Goal: Task Accomplishment & Management: Manage account settings

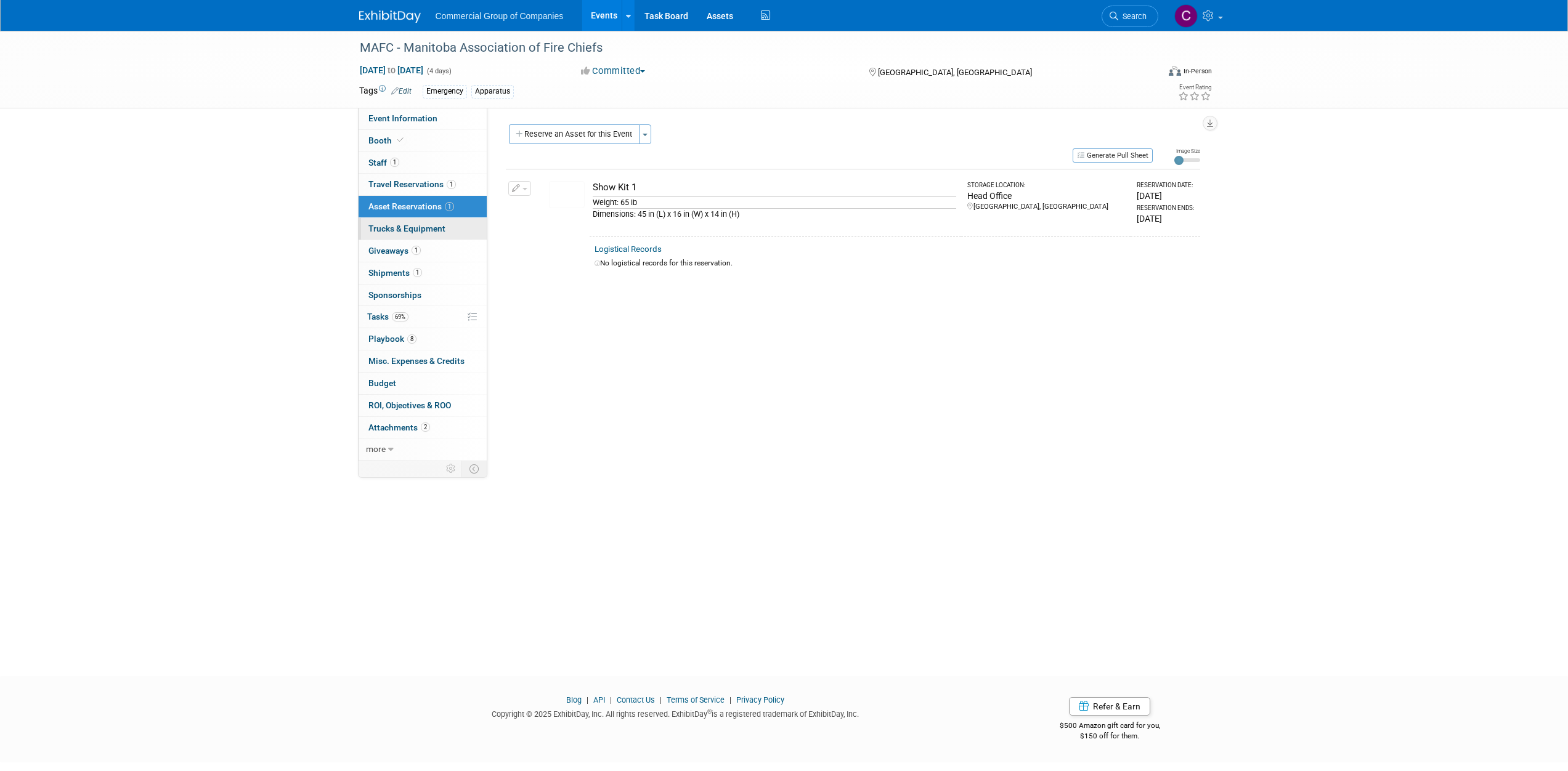
click at [436, 235] on link "Trucks & Equipment" at bounding box center [422, 228] width 128 height 21
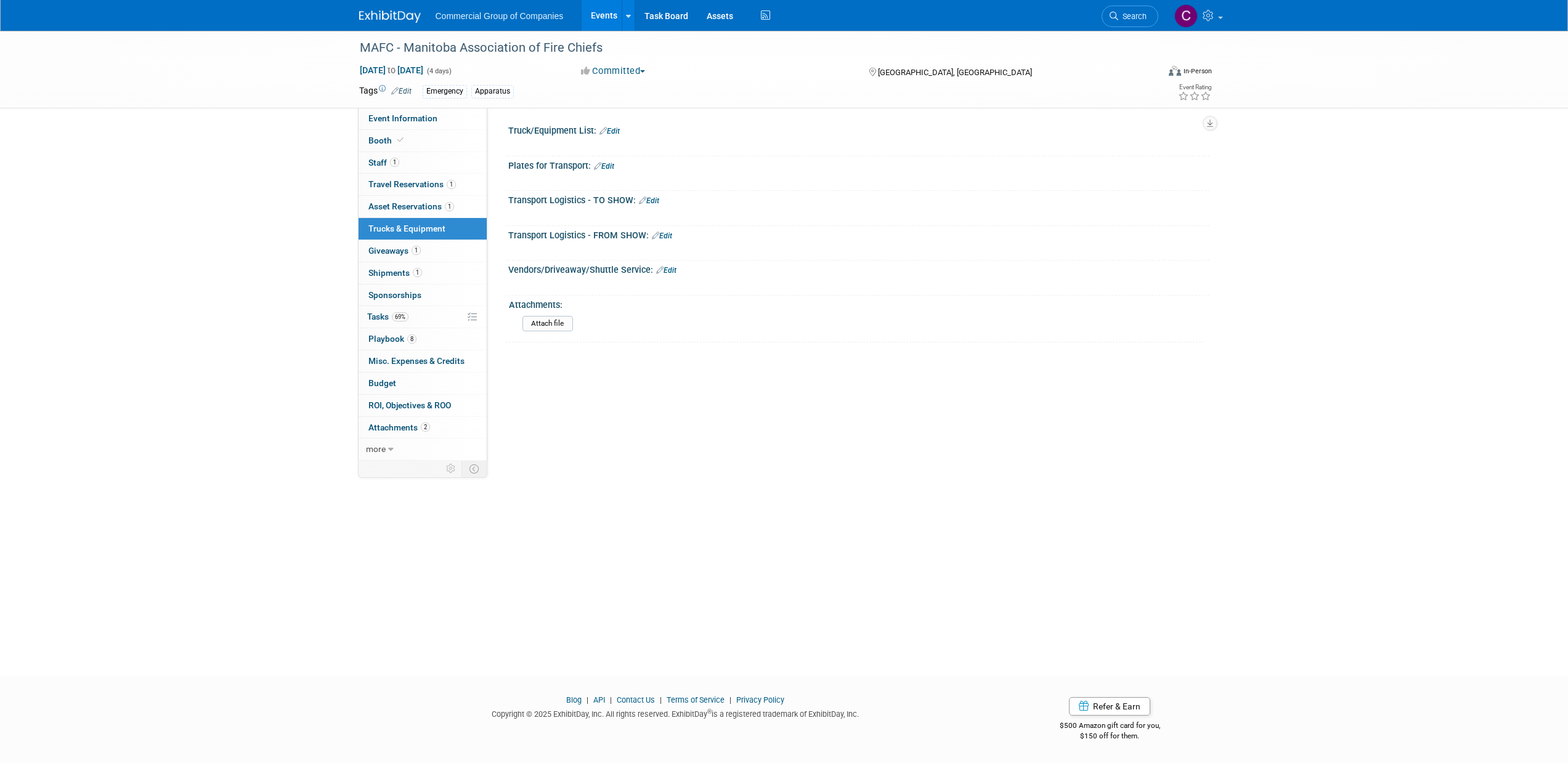
click at [618, 133] on link "Edit" at bounding box center [609, 131] width 21 height 9
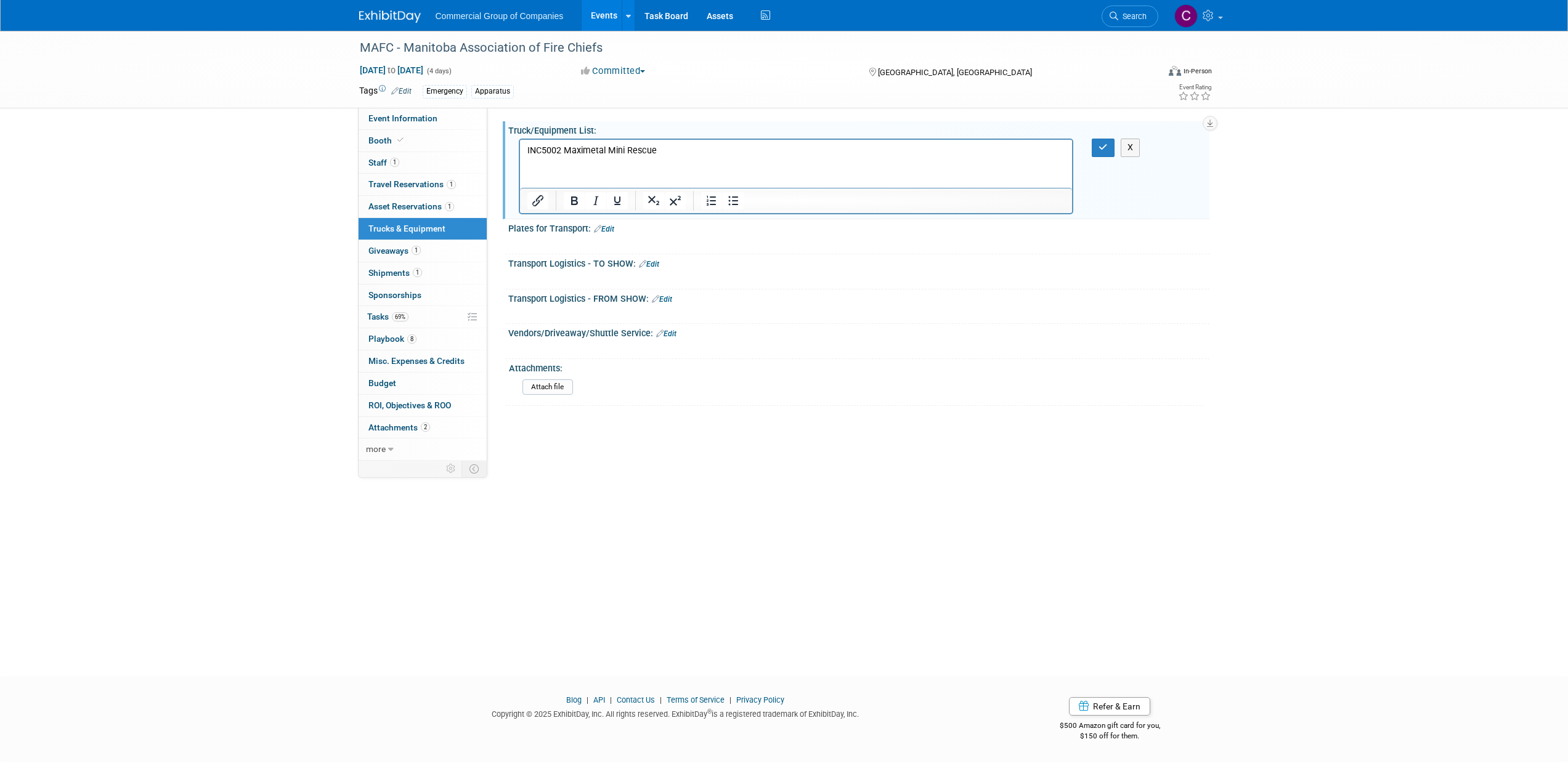
click at [604, 231] on link "Edit" at bounding box center [604, 229] width 21 height 9
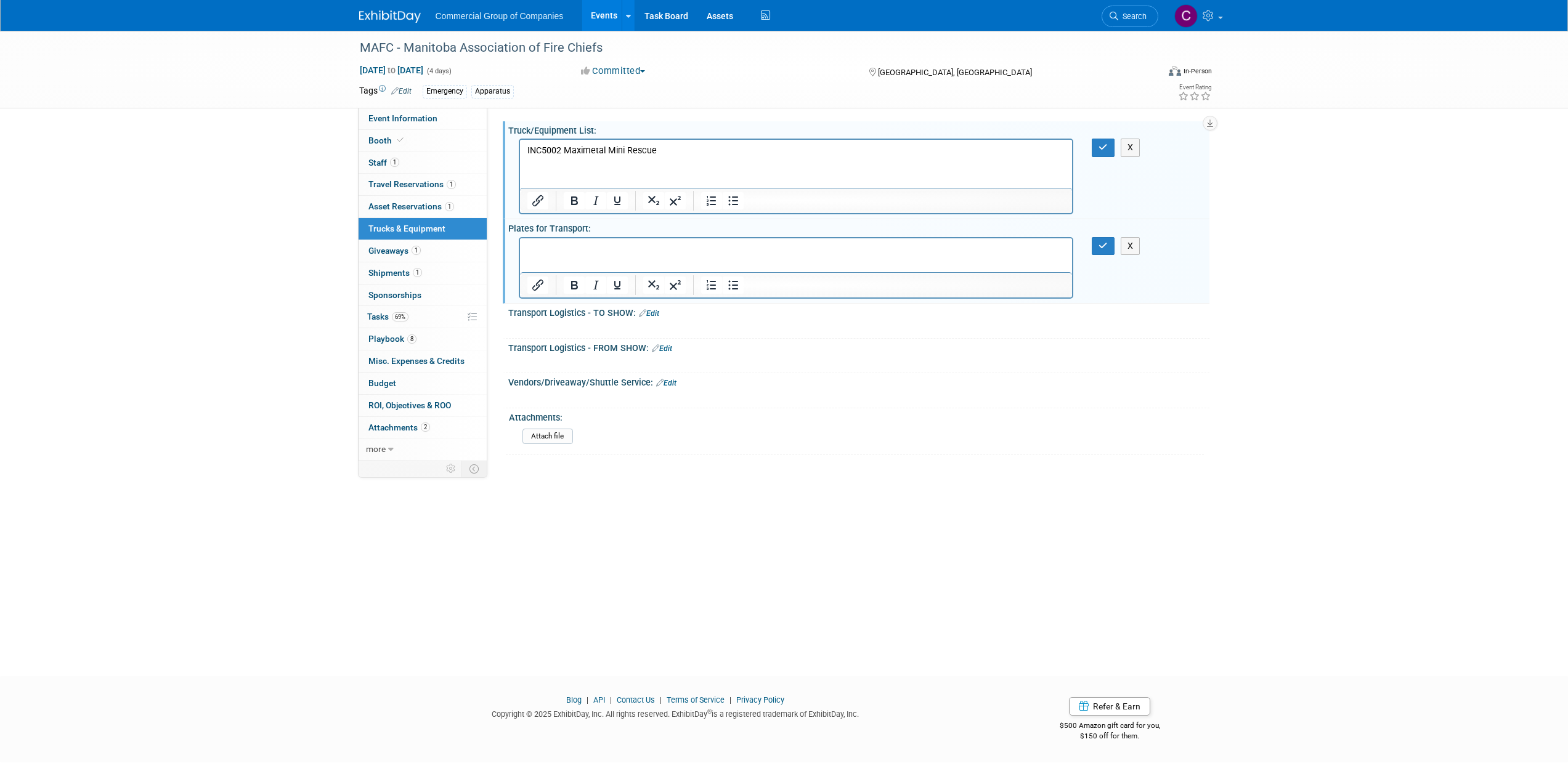
click at [568, 248] on p "Rich Text Area. Press ALT-0 for help." at bounding box center [795, 248] width 539 height 12
click at [647, 314] on link "Edit" at bounding box center [648, 314] width 21 height 9
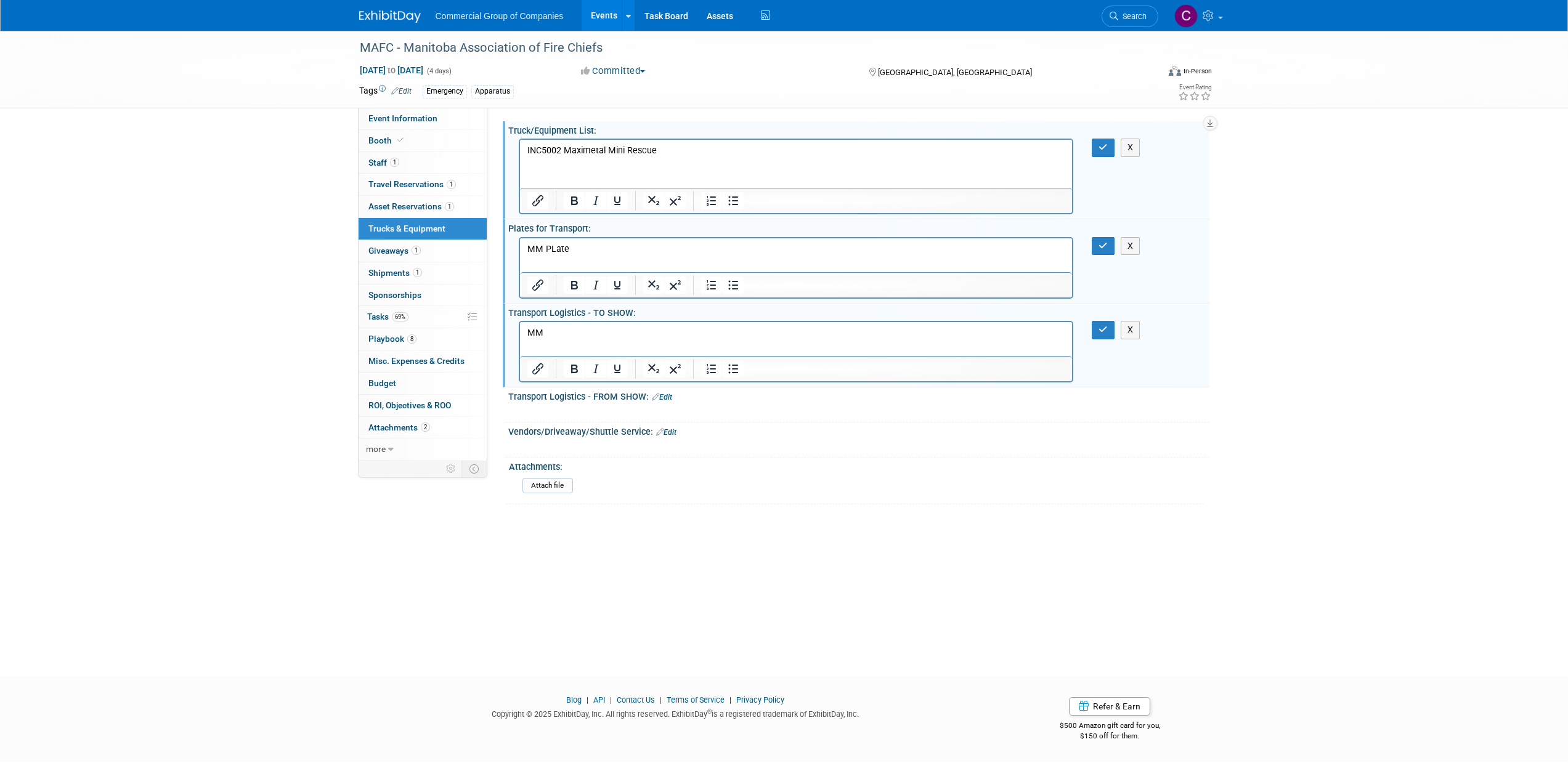
click at [657, 400] on icon at bounding box center [656, 396] width 7 height 8
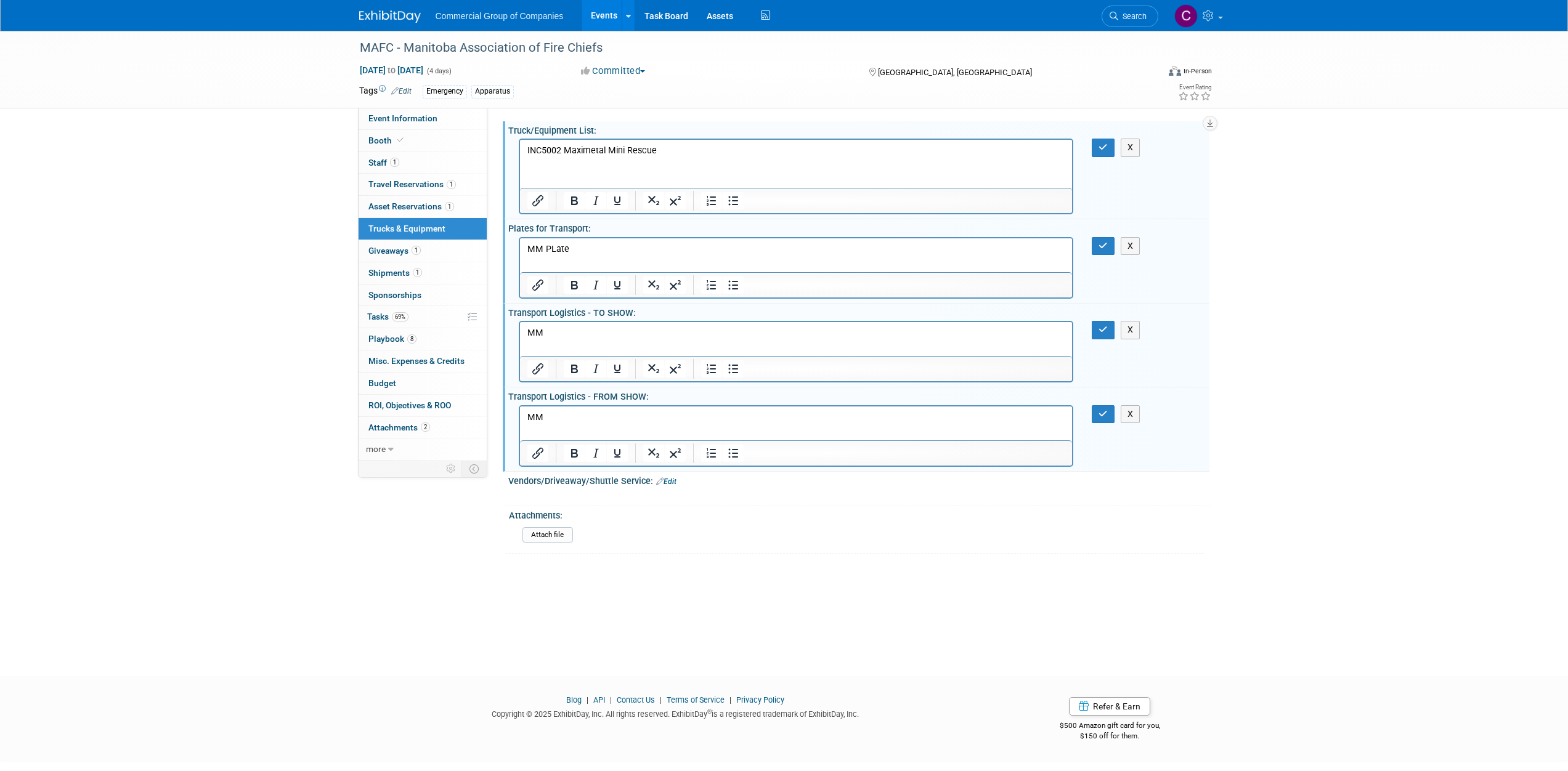
click at [548, 248] on p "MM PLate" at bounding box center [795, 248] width 539 height 12
click at [674, 552] on div "Attachments: Attach file" at bounding box center [855, 530] width 698 height 47
click at [1105, 143] on button "button" at bounding box center [1103, 147] width 23 height 18
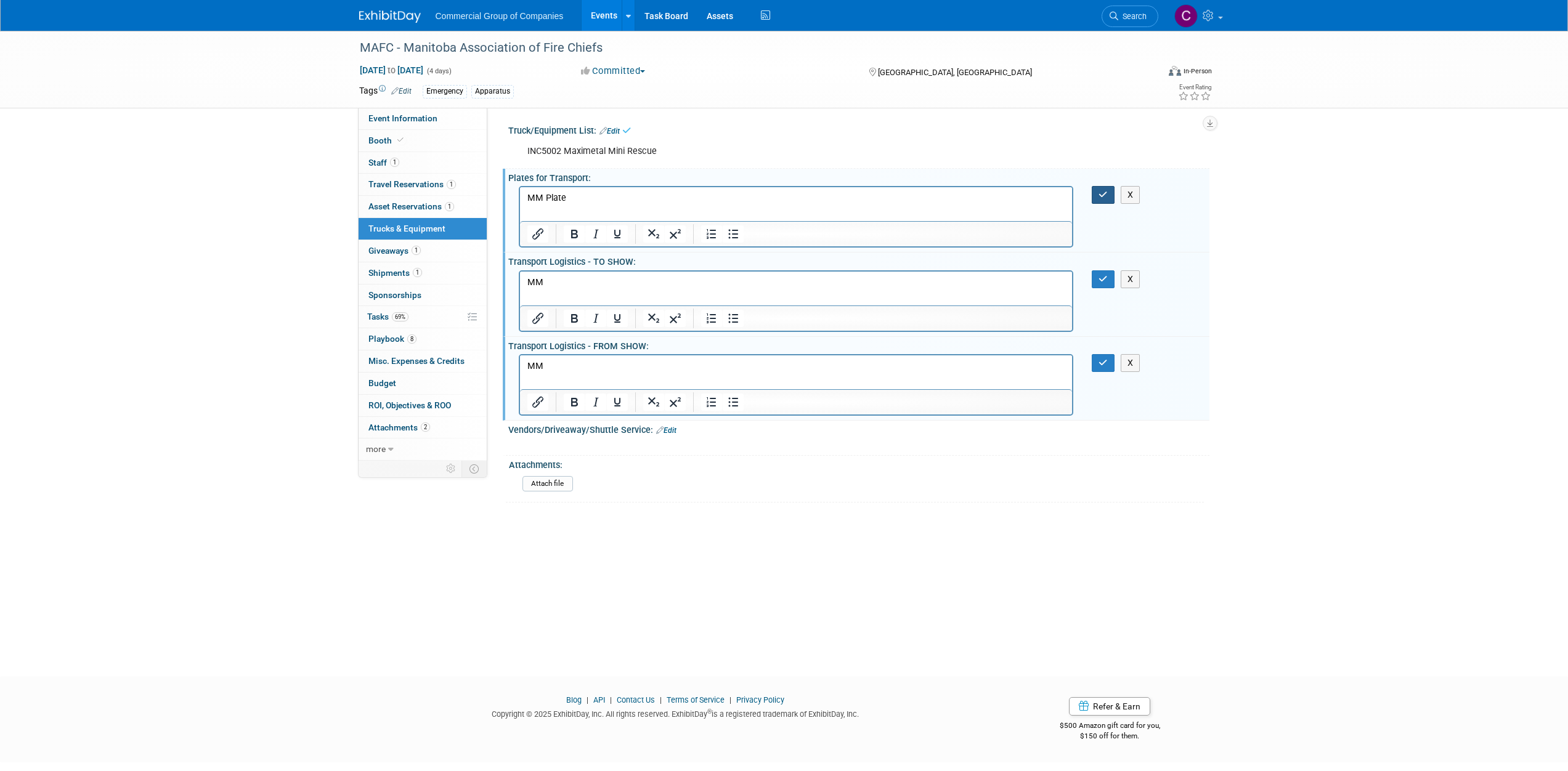
click at [1101, 190] on icon "button" at bounding box center [1103, 194] width 9 height 9
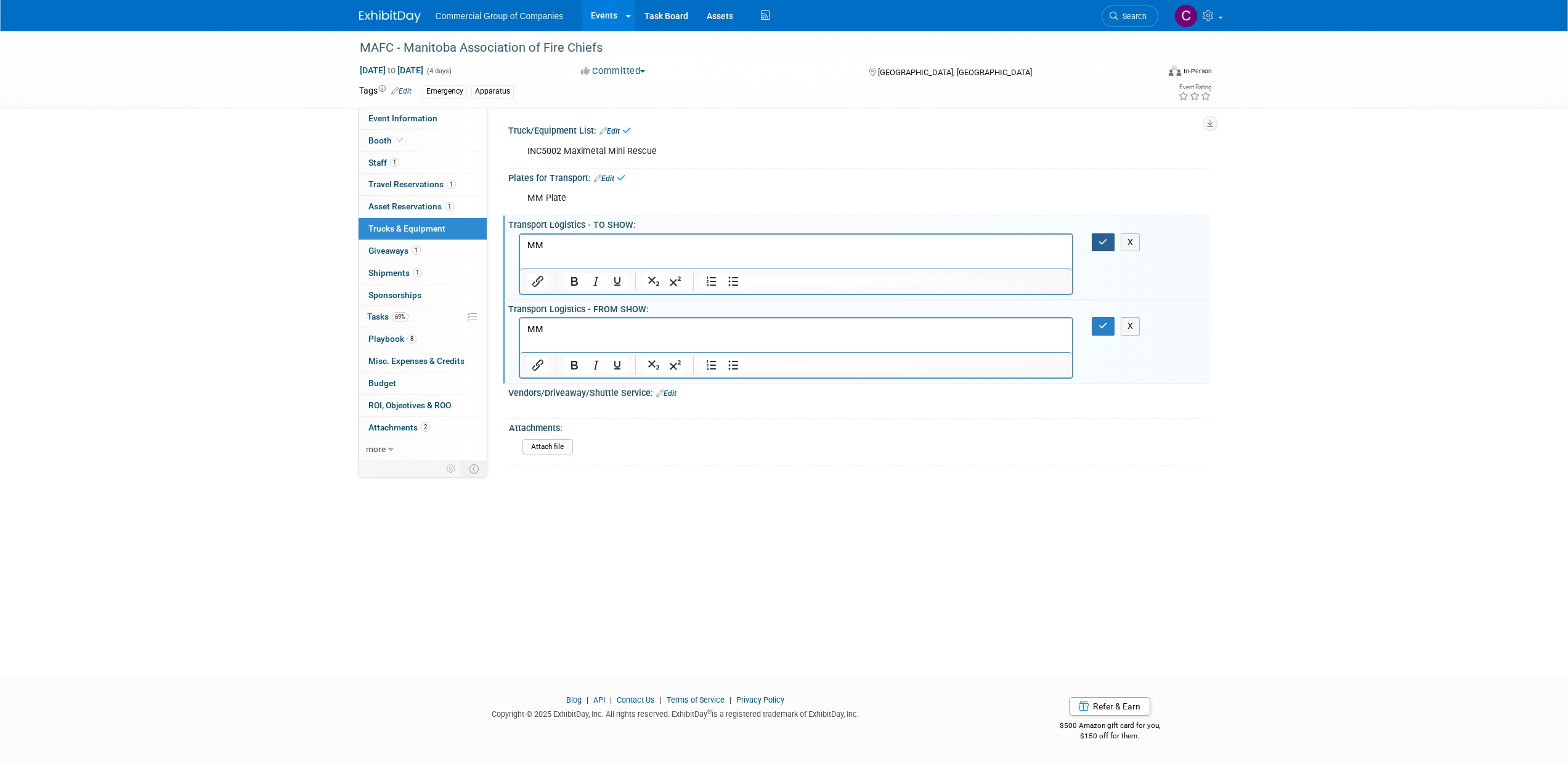
click at [1098, 245] on button "button" at bounding box center [1103, 242] width 23 height 18
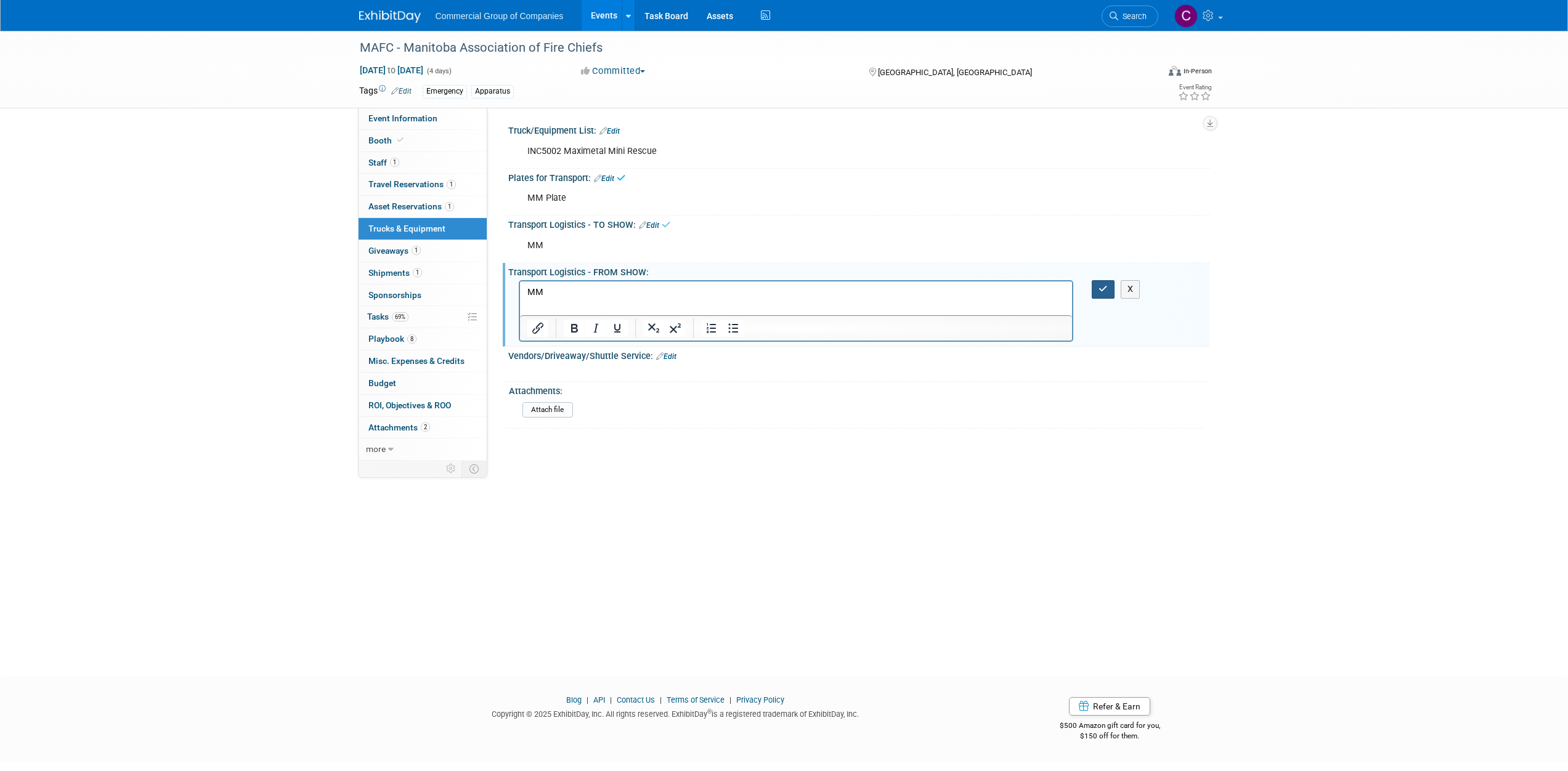
click at [1097, 286] on button "button" at bounding box center [1103, 289] width 23 height 18
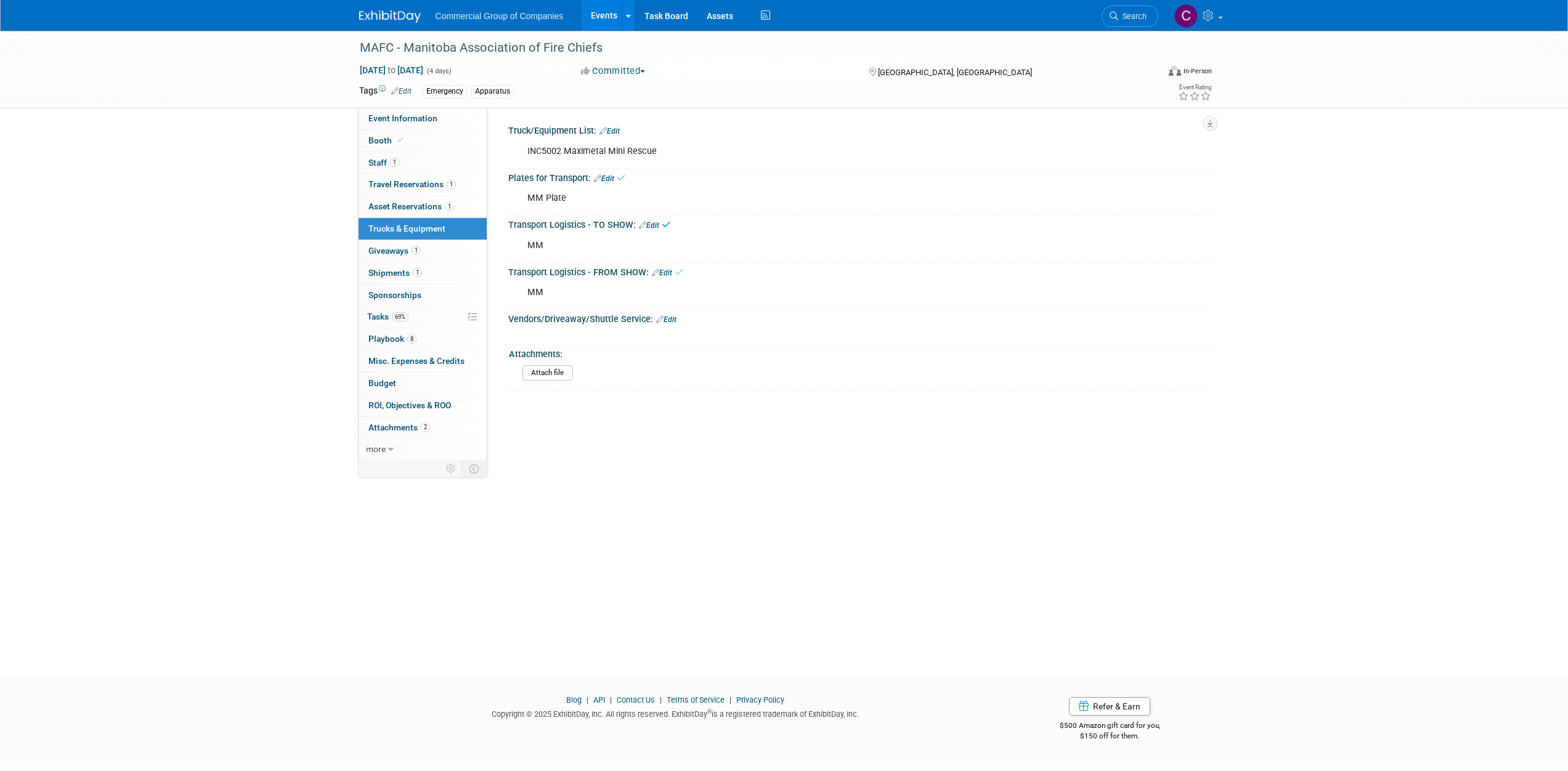
drag, startPoint x: 723, startPoint y: 482, endPoint x: 663, endPoint y: 403, distance: 99.2
click at [723, 482] on div "MAFC - Manitoba Association of Fire Chiefs Sep 3, 2025 to Sep 6, 2025 (4 days) …" at bounding box center [784, 342] width 1568 height 623
click at [407, 450] on link "more" at bounding box center [422, 449] width 128 height 21
click at [410, 472] on span "Event Binder (.pdf export)" at bounding box center [417, 471] width 99 height 10
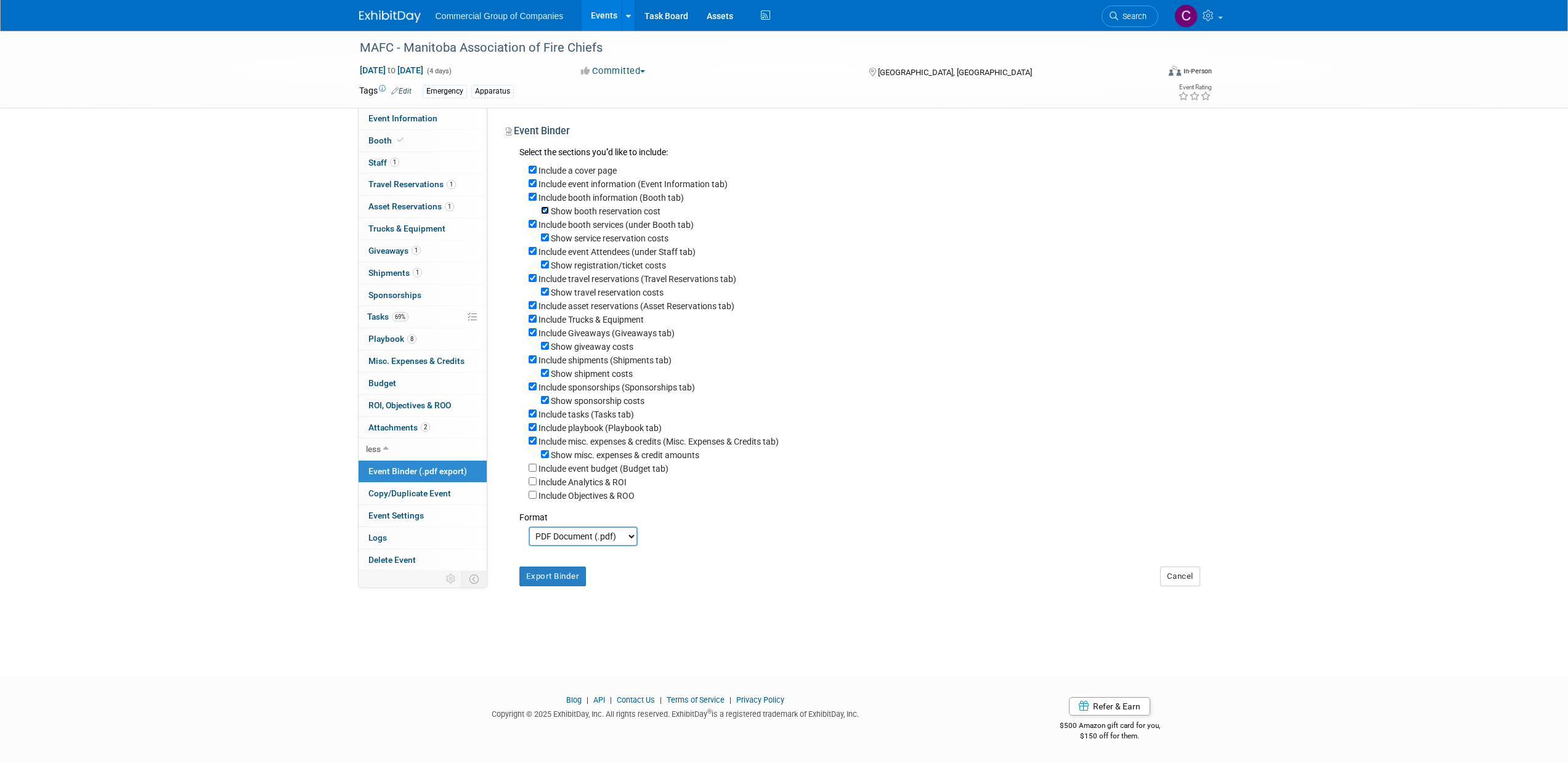
click at [543, 209] on input "Show booth reservation cost" at bounding box center [544, 210] width 8 height 8
checkbox input "false"
click at [542, 238] on input "Show service reservation costs" at bounding box center [544, 237] width 8 height 8
checkbox input "false"
click at [541, 267] on input "Show registration/ticket costs" at bounding box center [544, 264] width 8 height 8
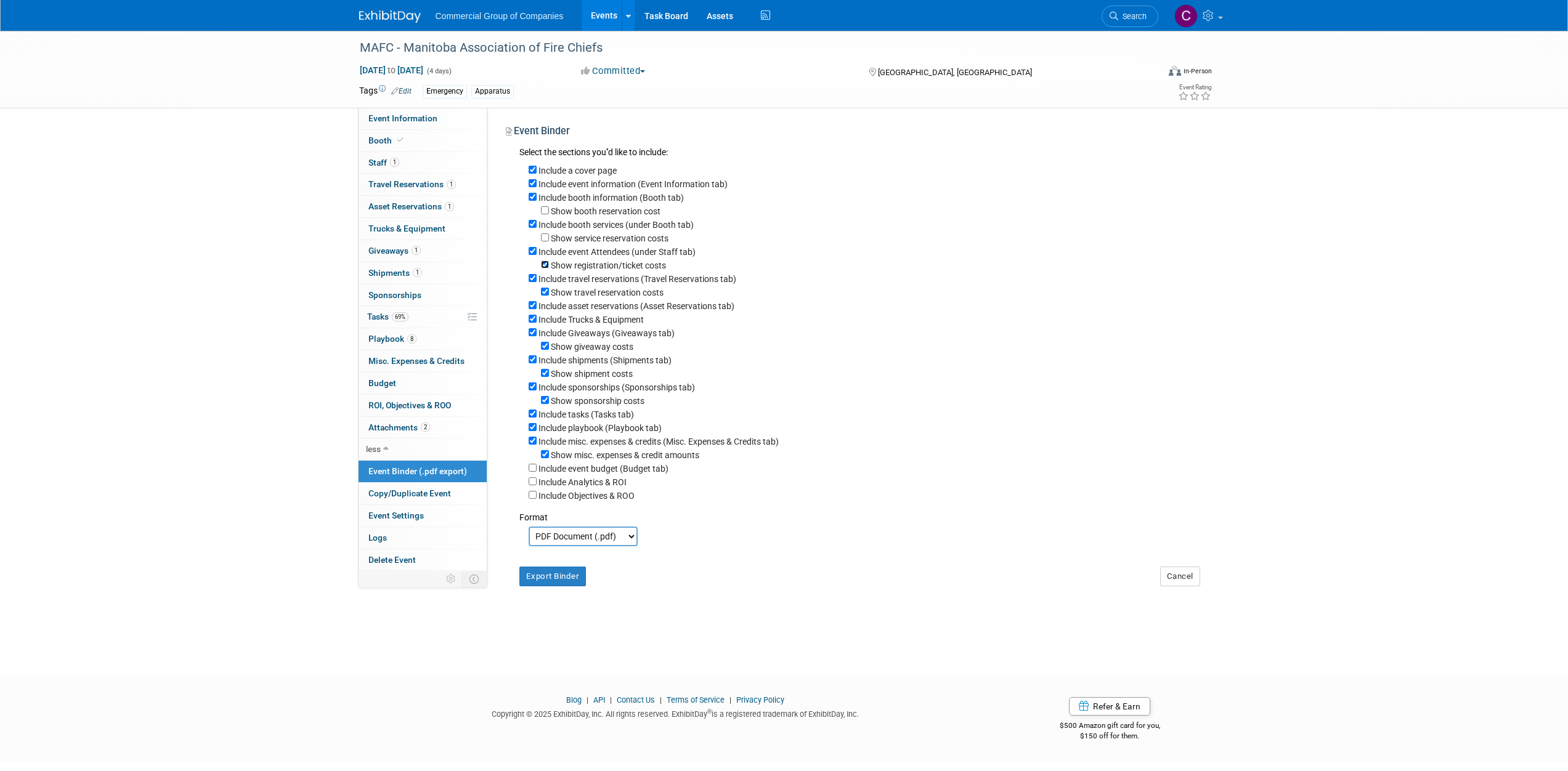
checkbox input "false"
click at [543, 295] on input "Show travel reservation costs" at bounding box center [544, 291] width 8 height 8
checkbox input "false"
click at [543, 348] on input "Show giveaway costs" at bounding box center [544, 345] width 8 height 8
checkbox input "false"
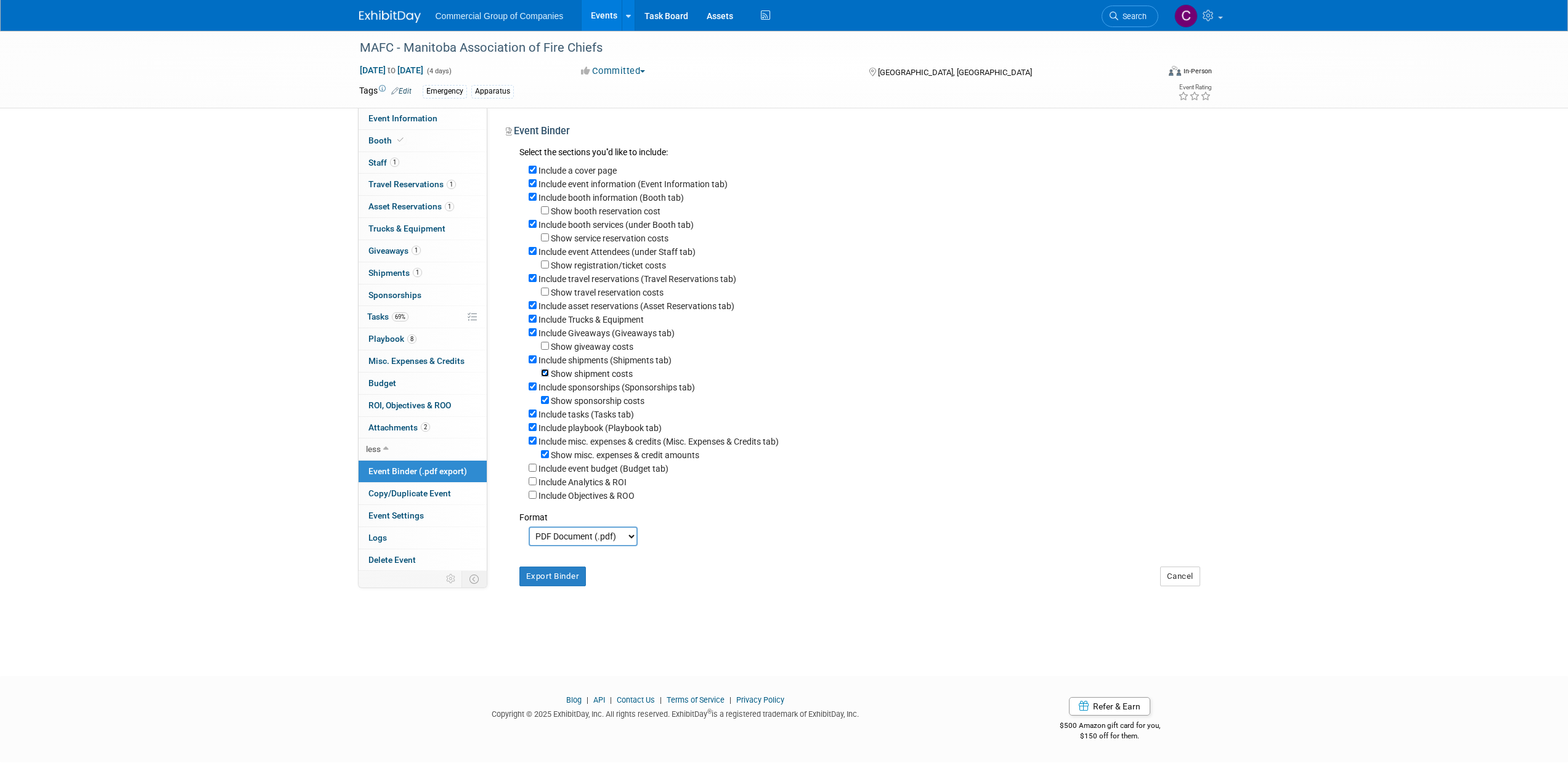
click at [545, 377] on input "Show shipment costs" at bounding box center [544, 372] width 8 height 8
checkbox input "false"
click at [536, 391] on input "Include sponsorships (Sponsorships tab)" at bounding box center [532, 386] width 8 height 8
checkbox input "false"
click at [534, 404] on input "Include tasks (Tasks tab)" at bounding box center [532, 399] width 8 height 8
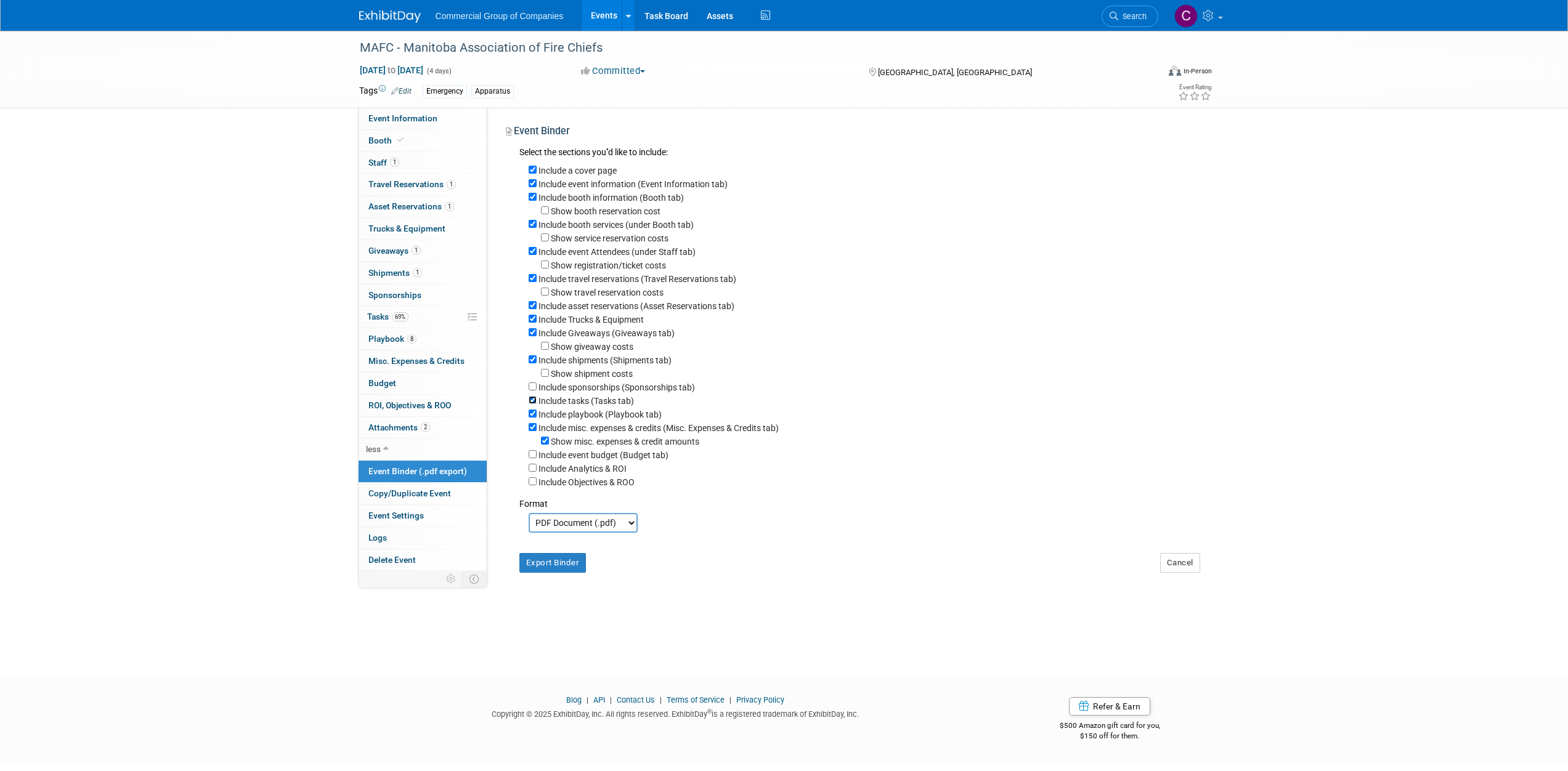
checkbox input "false"
click at [548, 445] on input "Show misc. expenses & credit amounts" at bounding box center [544, 440] width 8 height 8
checkbox input "false"
click at [548, 562] on button "Export Binder" at bounding box center [553, 563] width 67 height 20
click at [391, 326] on link "69% Tasks 69%" at bounding box center [422, 317] width 128 height 21
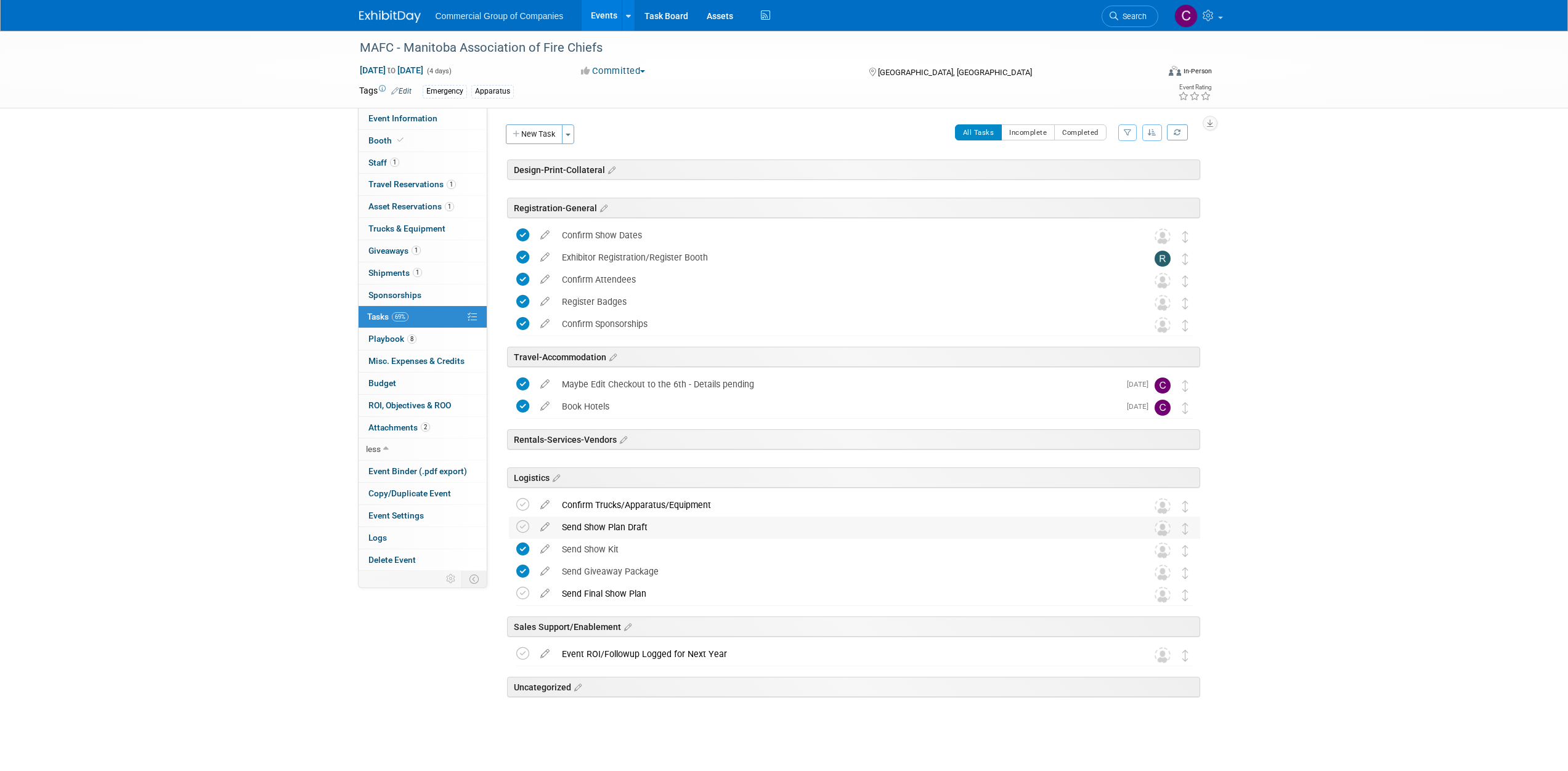
click at [529, 528] on td at bounding box center [525, 528] width 18 height 22
click at [528, 527] on icon at bounding box center [523, 527] width 13 height 13
click at [523, 502] on icon at bounding box center [523, 504] width 13 height 13
click at [521, 589] on icon at bounding box center [523, 593] width 13 height 13
click at [409, 18] on img at bounding box center [390, 16] width 62 height 12
